Goal: Find specific page/section: Find specific page/section

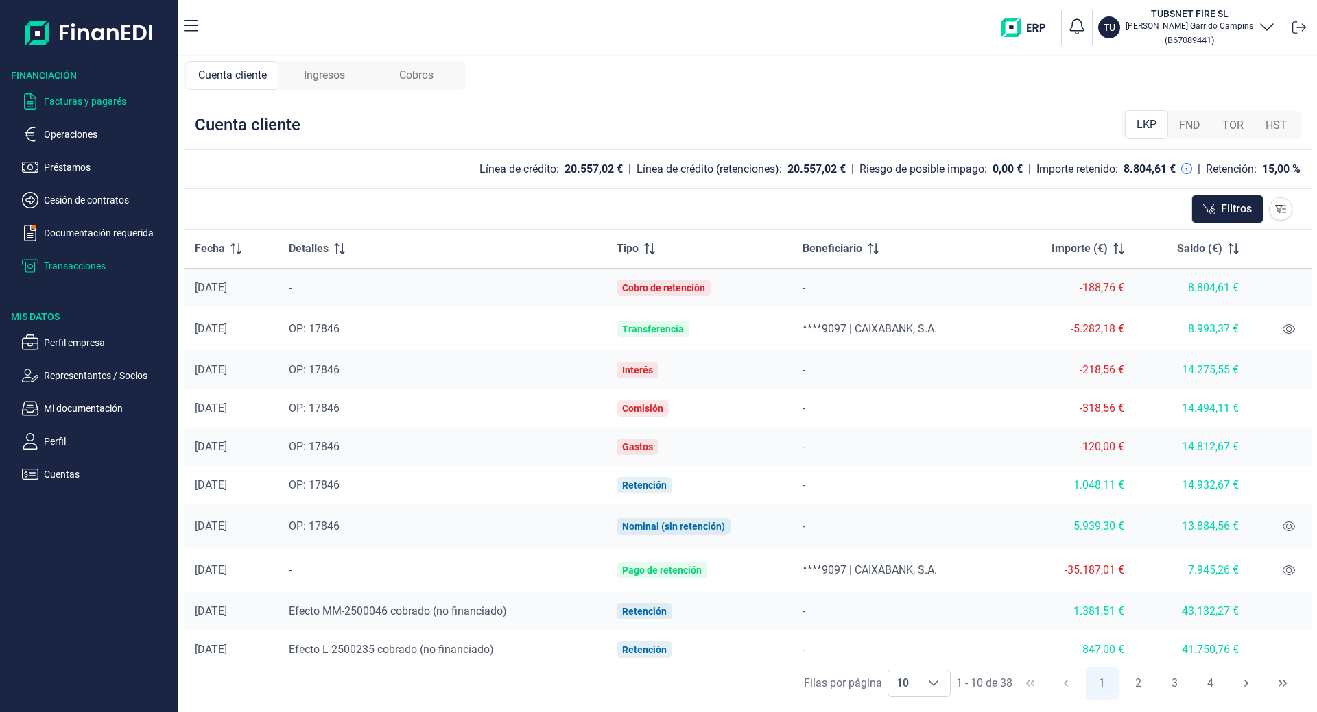
click at [84, 99] on p "Facturas y pagarés" at bounding box center [108, 101] width 129 height 16
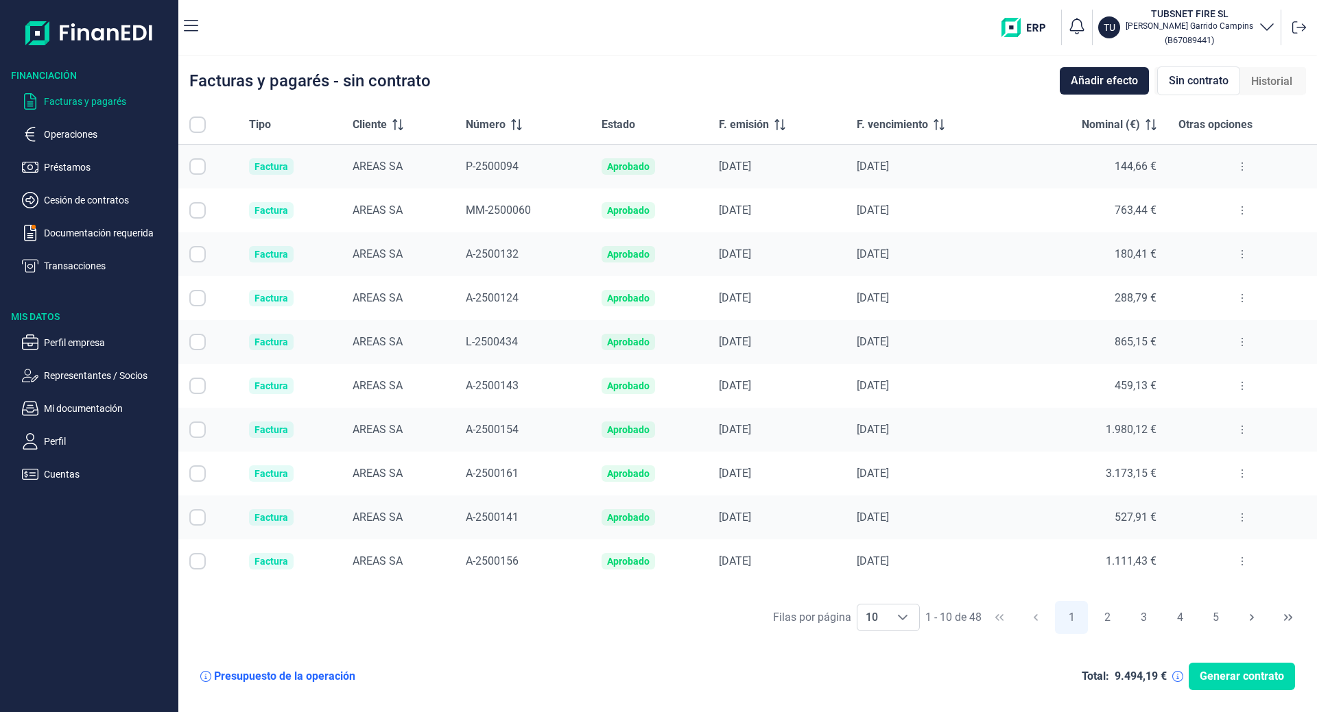
checkbox input "true"
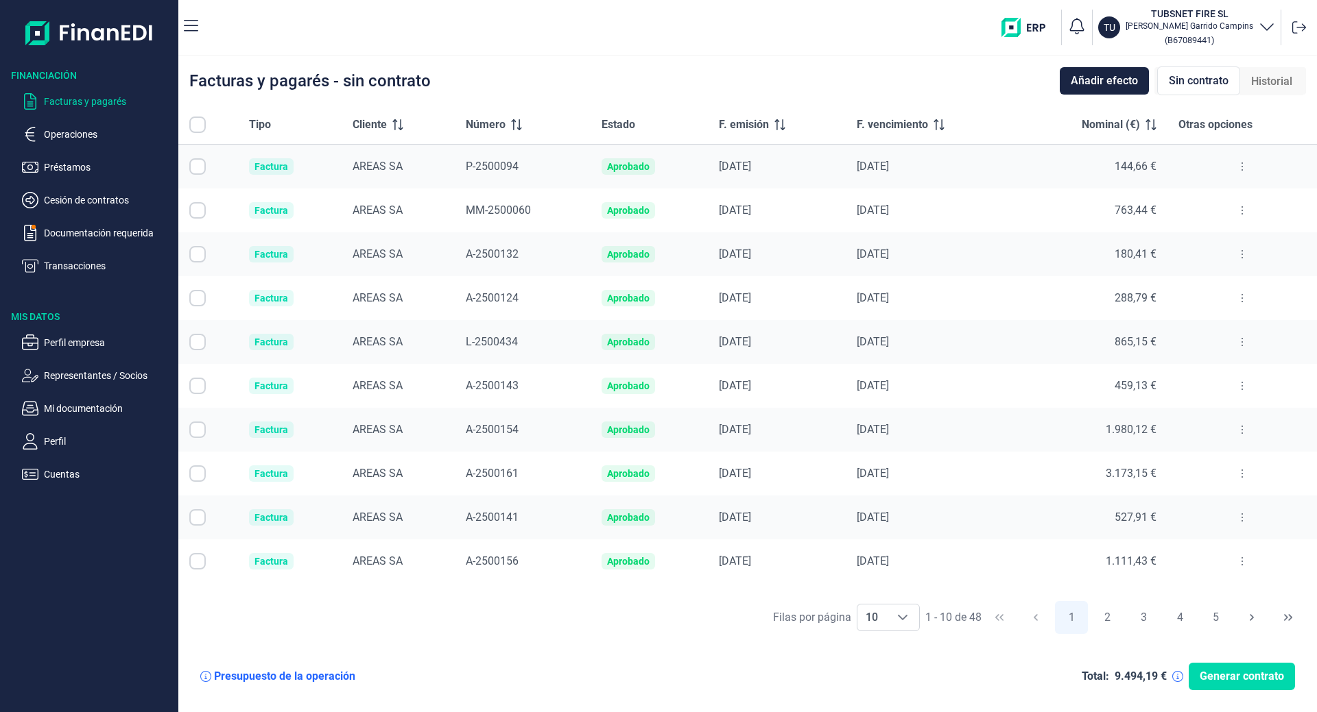
checkbox input "true"
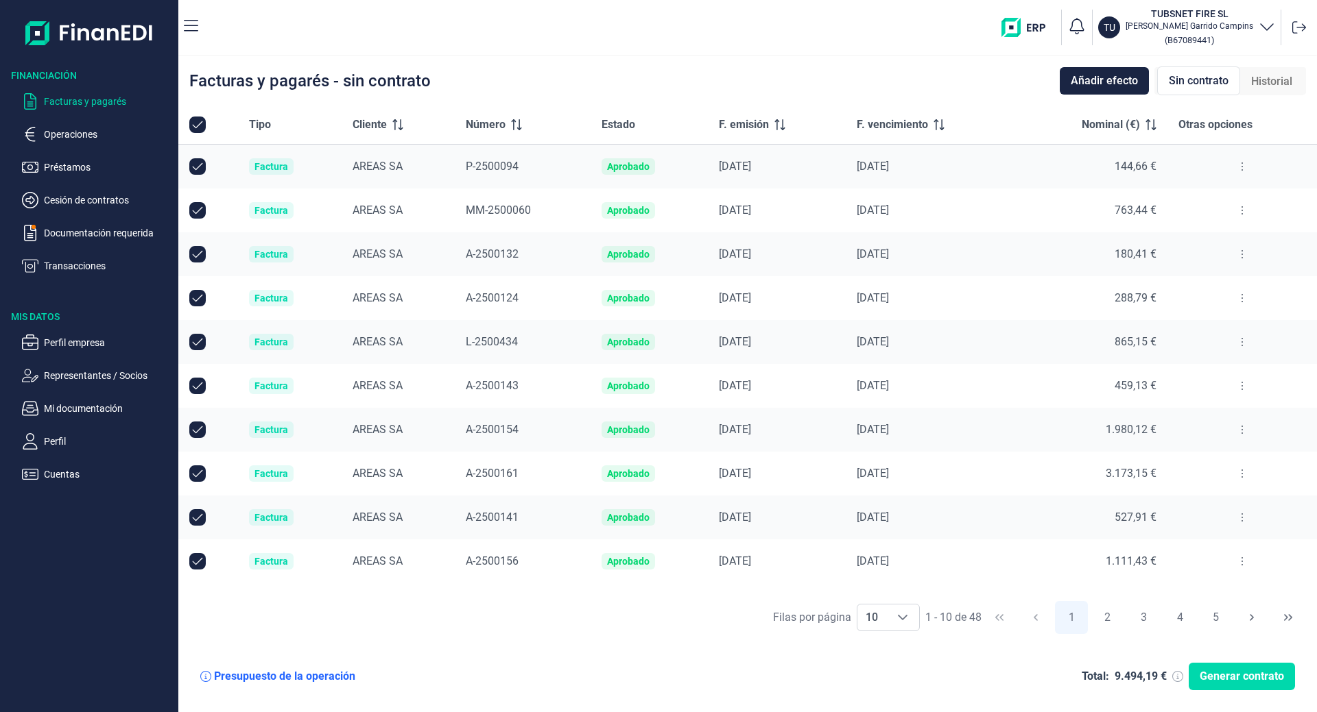
checkbox input "true"
click at [80, 263] on p "Transacciones" at bounding box center [108, 266] width 129 height 16
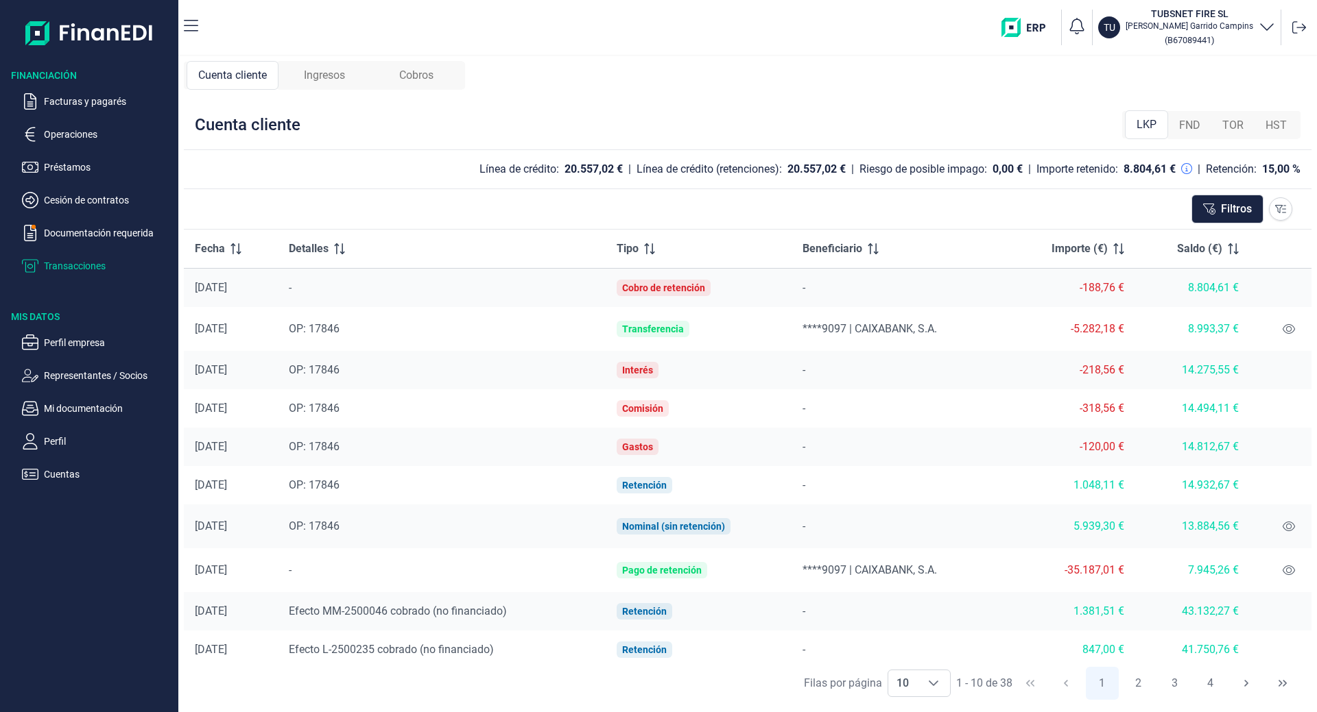
click at [338, 77] on span "Ingresos" at bounding box center [324, 75] width 41 height 16
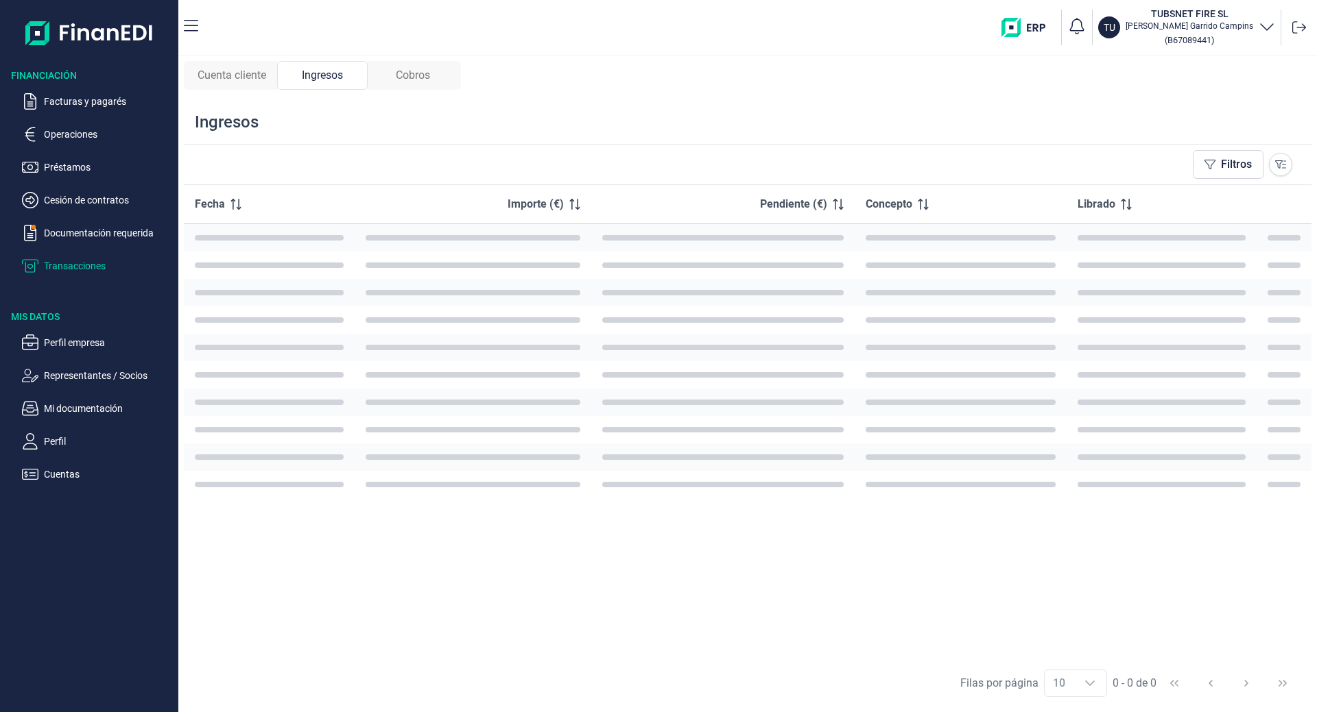
click at [422, 75] on span "Cobros" at bounding box center [413, 75] width 34 height 16
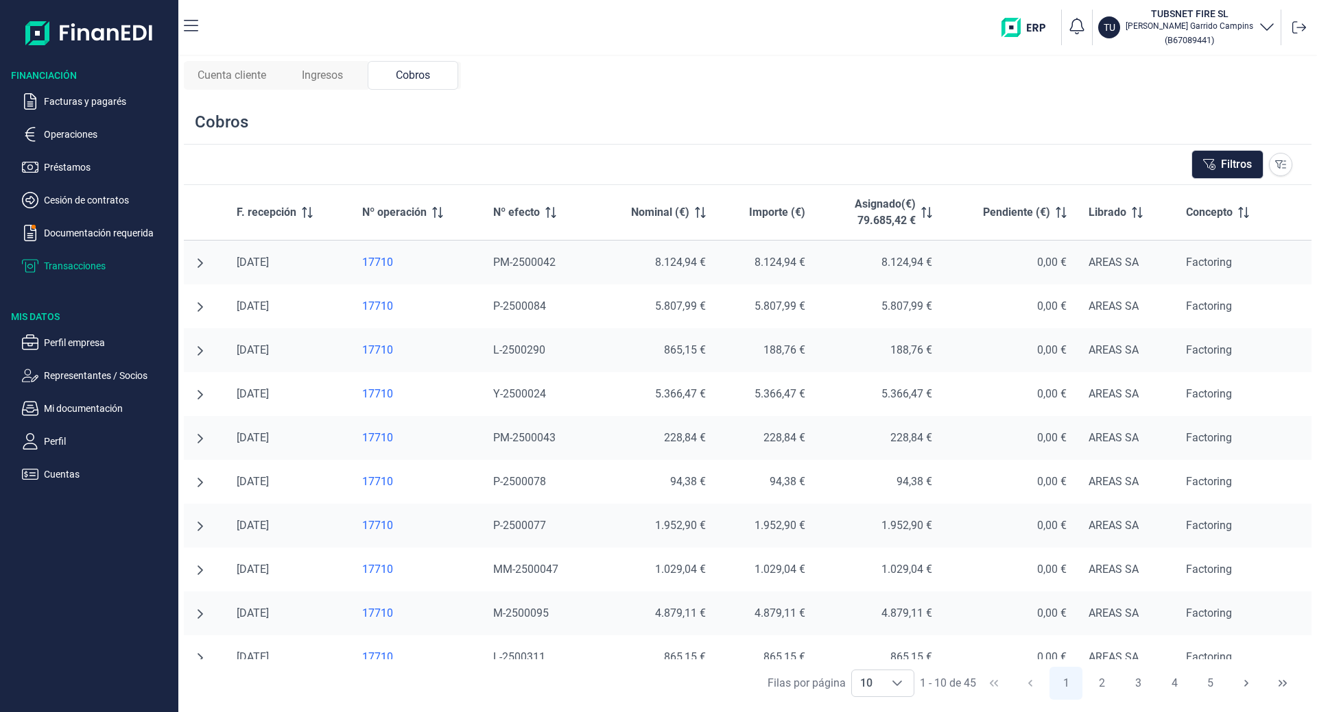
click at [313, 73] on span "Ingresos" at bounding box center [322, 75] width 41 height 16
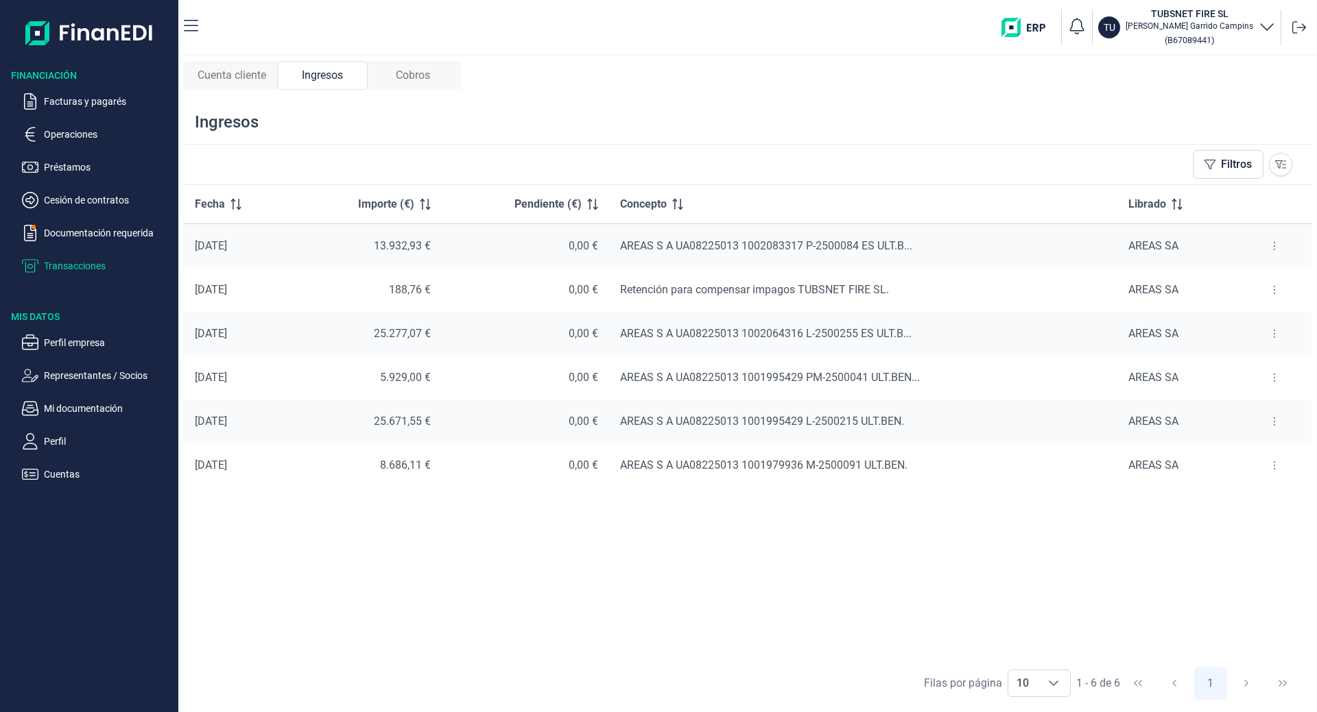
click at [261, 77] on span "Cuenta cliente" at bounding box center [231, 75] width 69 height 16
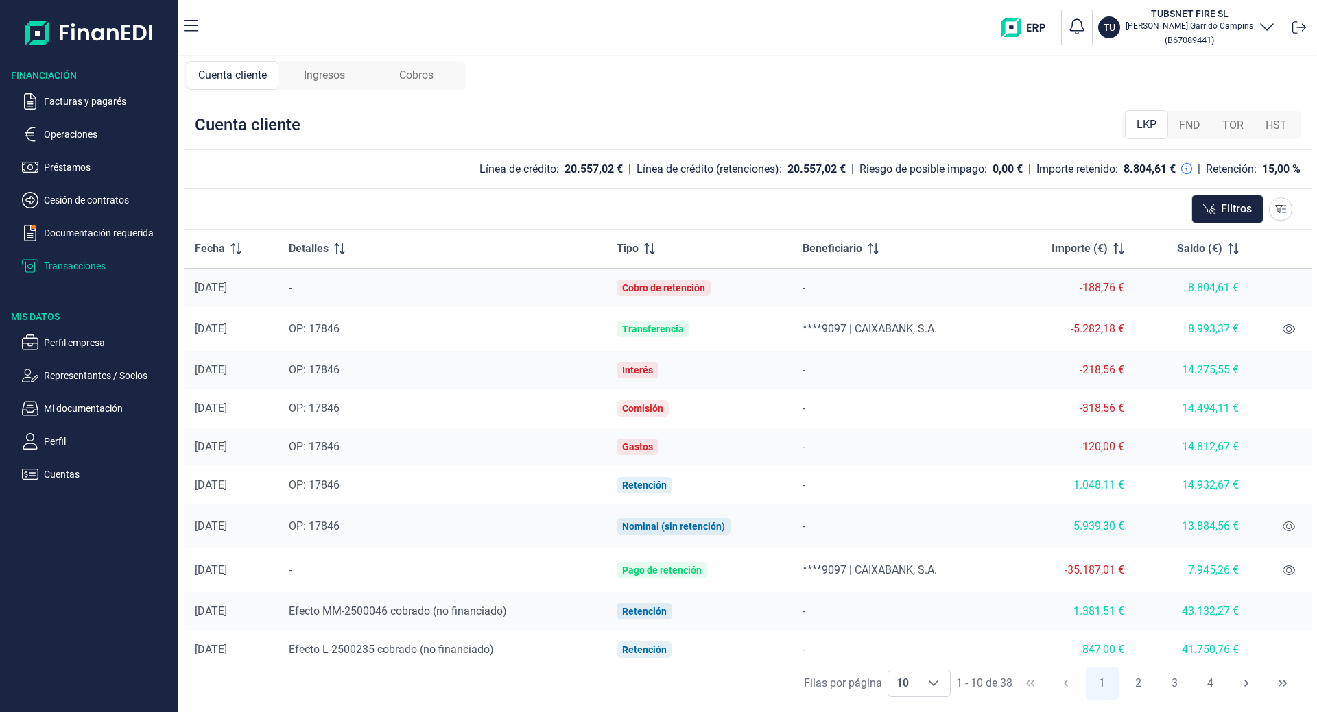
click at [391, 76] on div "Cobros" at bounding box center [416, 75] width 92 height 29
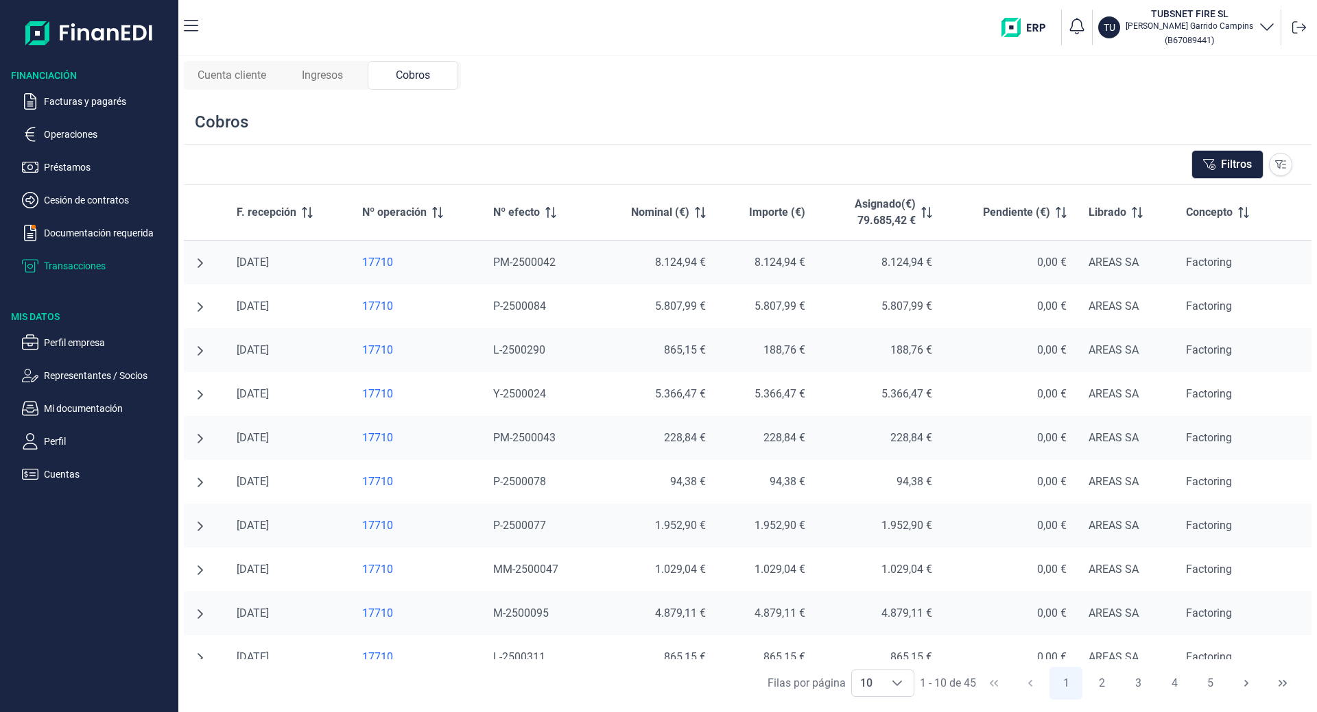
click at [322, 76] on span "Ingresos" at bounding box center [322, 75] width 41 height 16
